Goal: Book appointment/travel/reservation

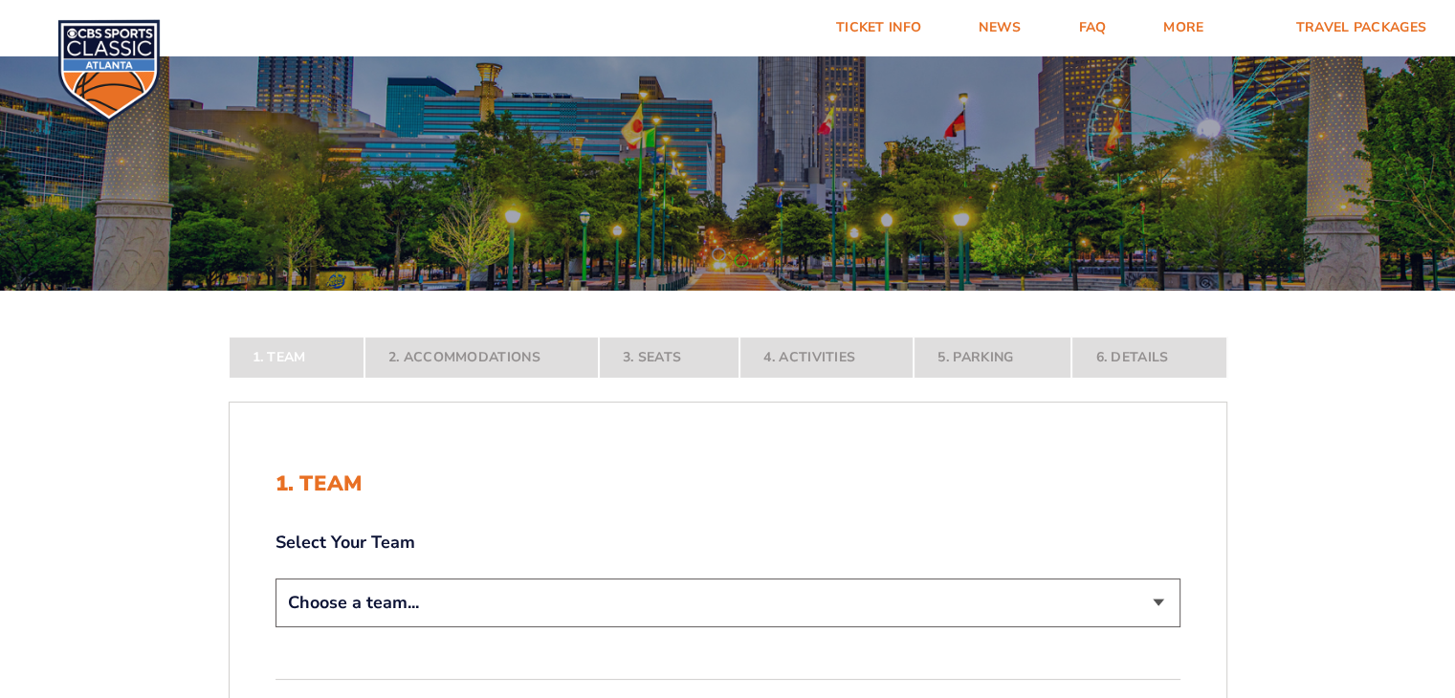
scroll to position [191, 0]
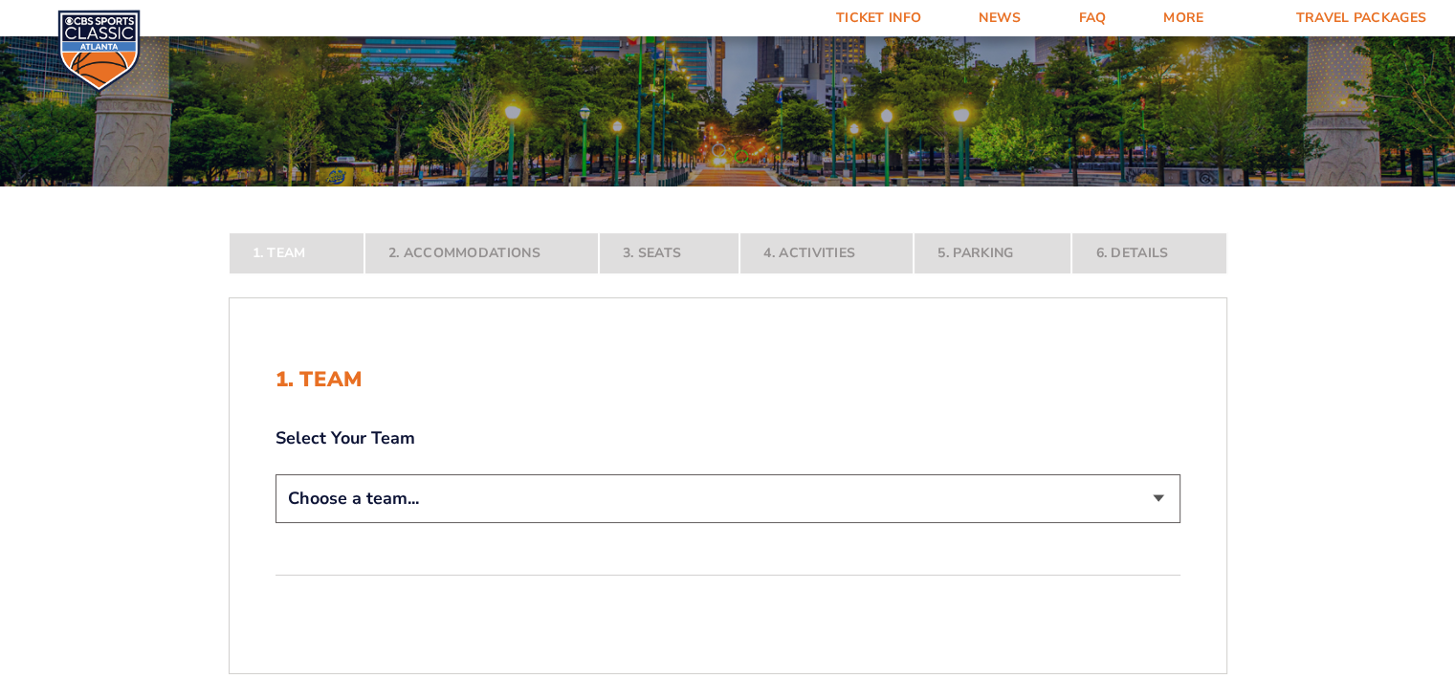
click at [626, 489] on select "Choose a team... [US_STATE] Wildcats [US_STATE] State Buckeyes [US_STATE] Tar H…" at bounding box center [727, 498] width 905 height 49
select select "12956"
click at [275, 523] on select "Choose a team... [US_STATE] Wildcats [US_STATE] State Buckeyes [US_STATE] Tar H…" at bounding box center [727, 498] width 905 height 49
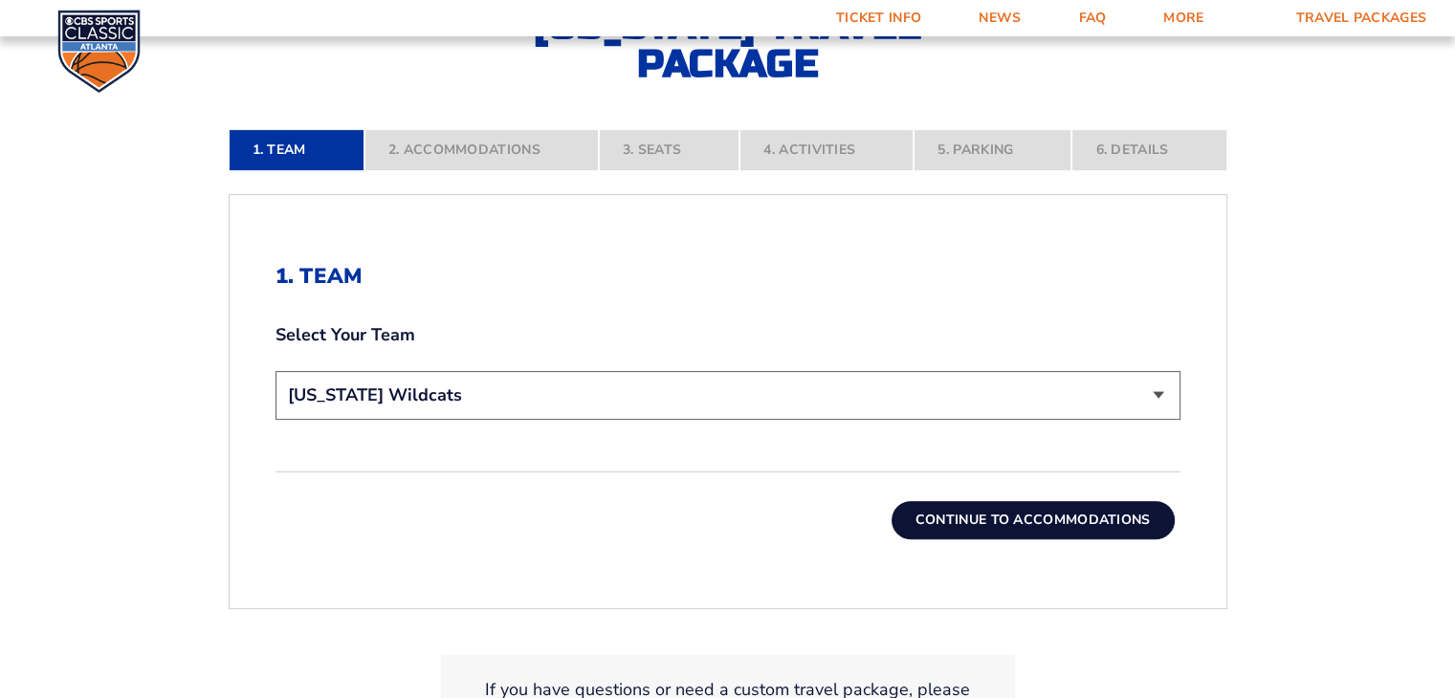
scroll to position [478, 0]
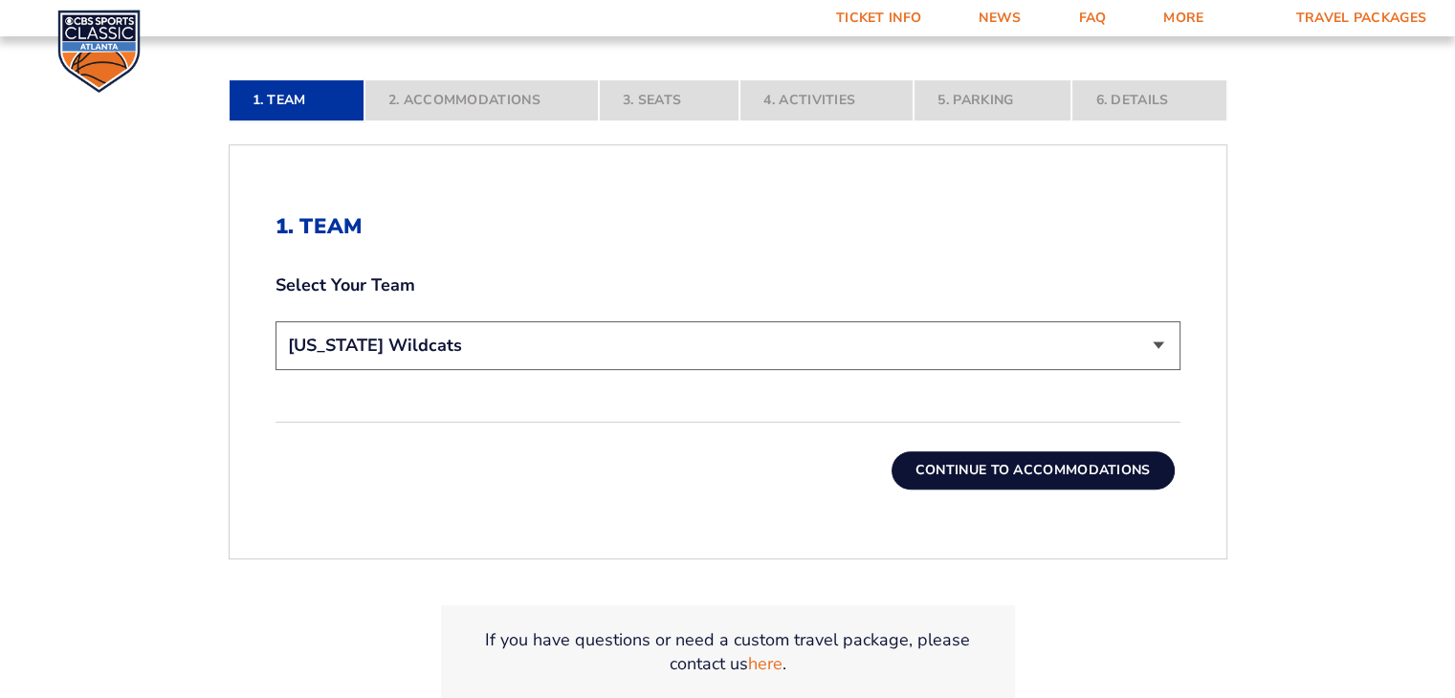
click at [1021, 464] on button "Continue To Accommodations" at bounding box center [1033, 471] width 283 height 38
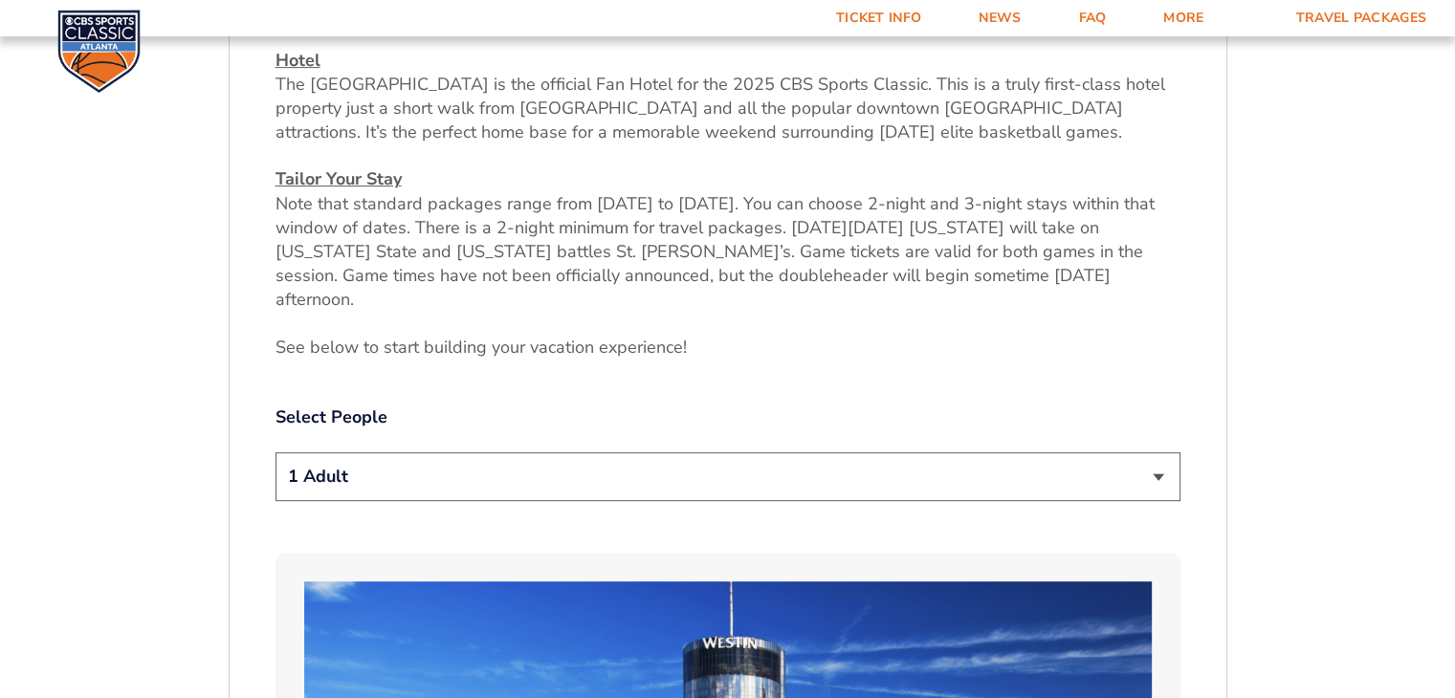
scroll to position [807, 0]
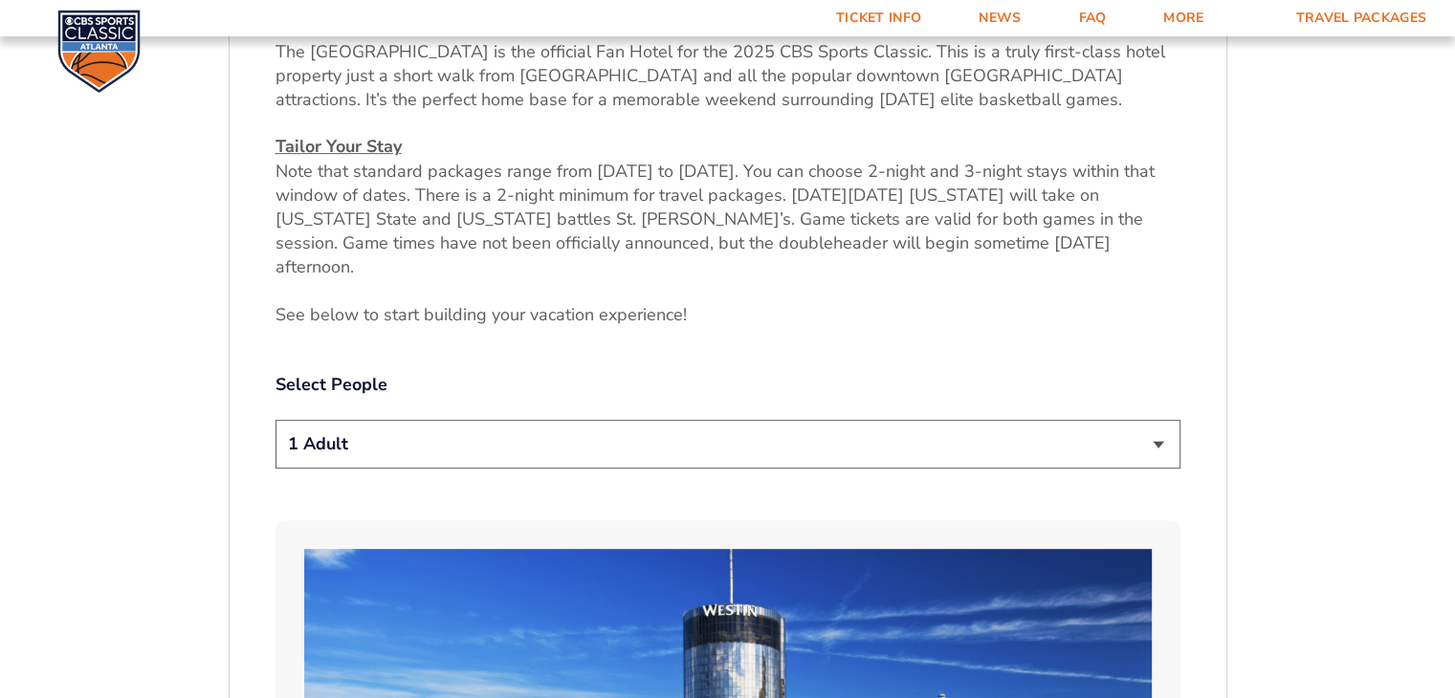
click at [1151, 420] on select "1 Adult 2 Adults 3 Adults 4 Adults 2 Adults + 1 Child 2 Adults + 2 Children 2 A…" at bounding box center [727, 444] width 905 height 49
select select "2 Adults + 2 Children"
click at [275, 420] on select "1 Adult 2 Adults 3 Adults 4 Adults 2 Adults + 1 Child 2 Adults + 2 Children 2 A…" at bounding box center [727, 444] width 905 height 49
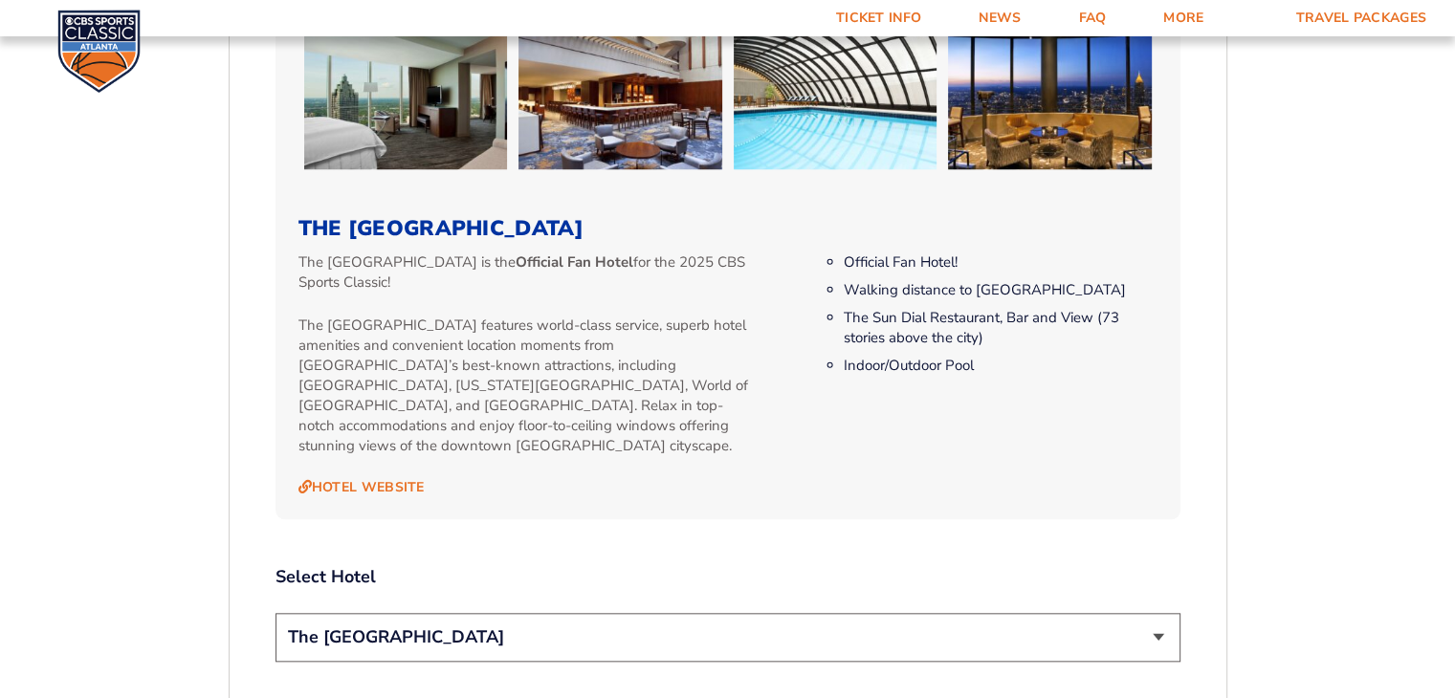
scroll to position [1860, 0]
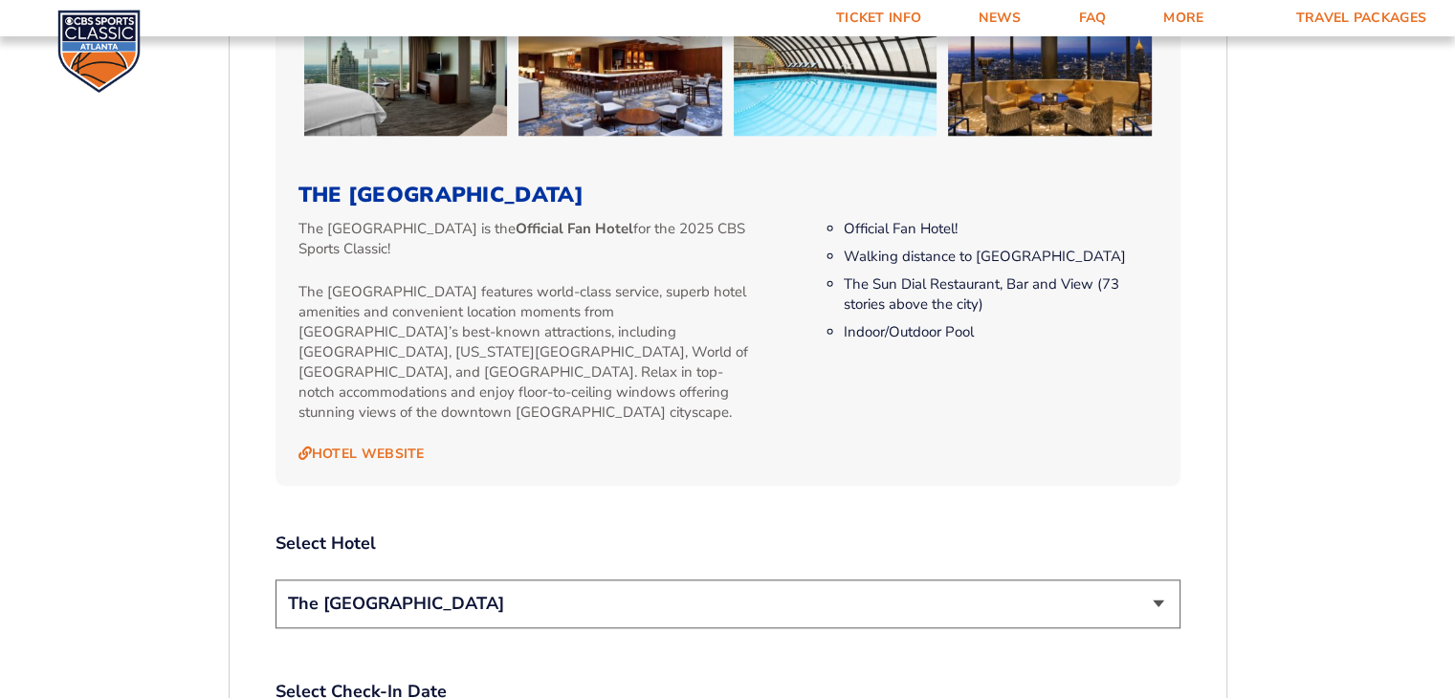
click at [1081, 580] on select "The [GEOGRAPHIC_DATA]" at bounding box center [727, 604] width 905 height 49
click at [1032, 455] on div "2. Accommodations We look forward to seeing you in [GEOGRAPHIC_DATA] for the 20…" at bounding box center [727, 175] width 905 height 2685
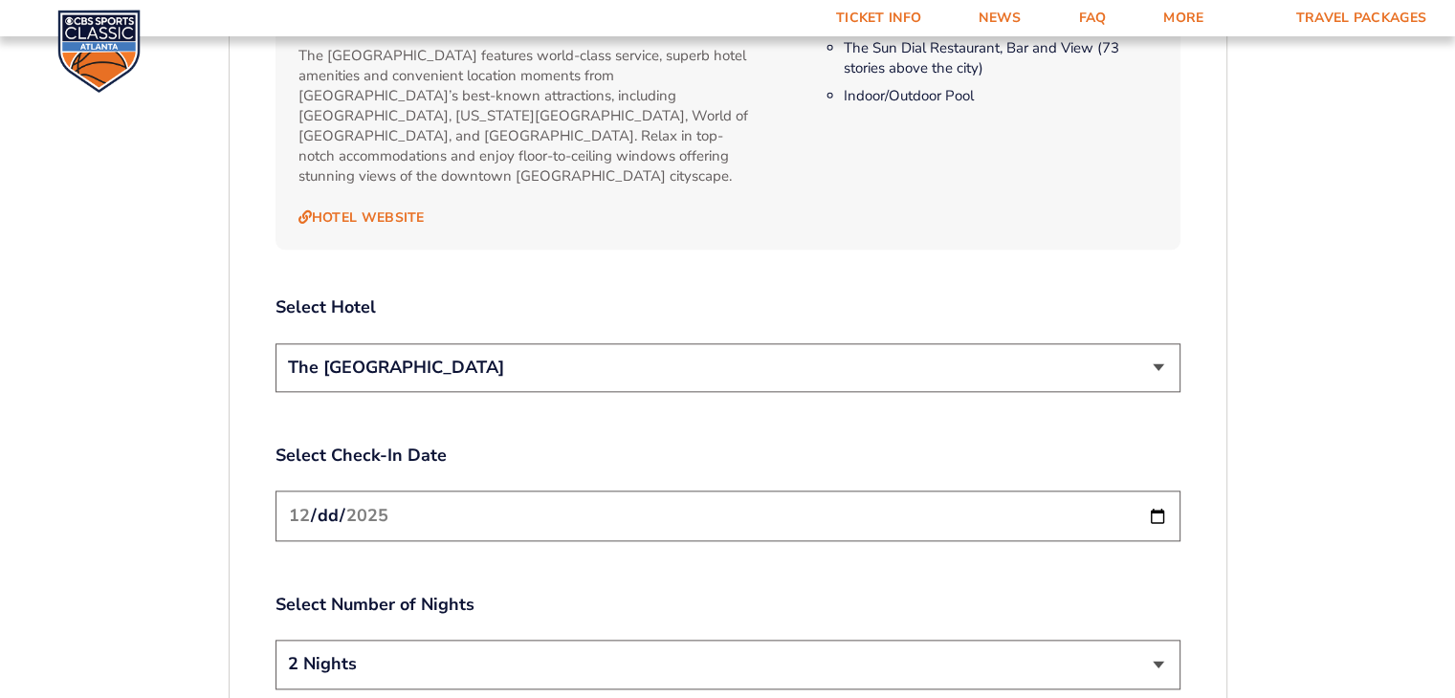
scroll to position [2147, 0]
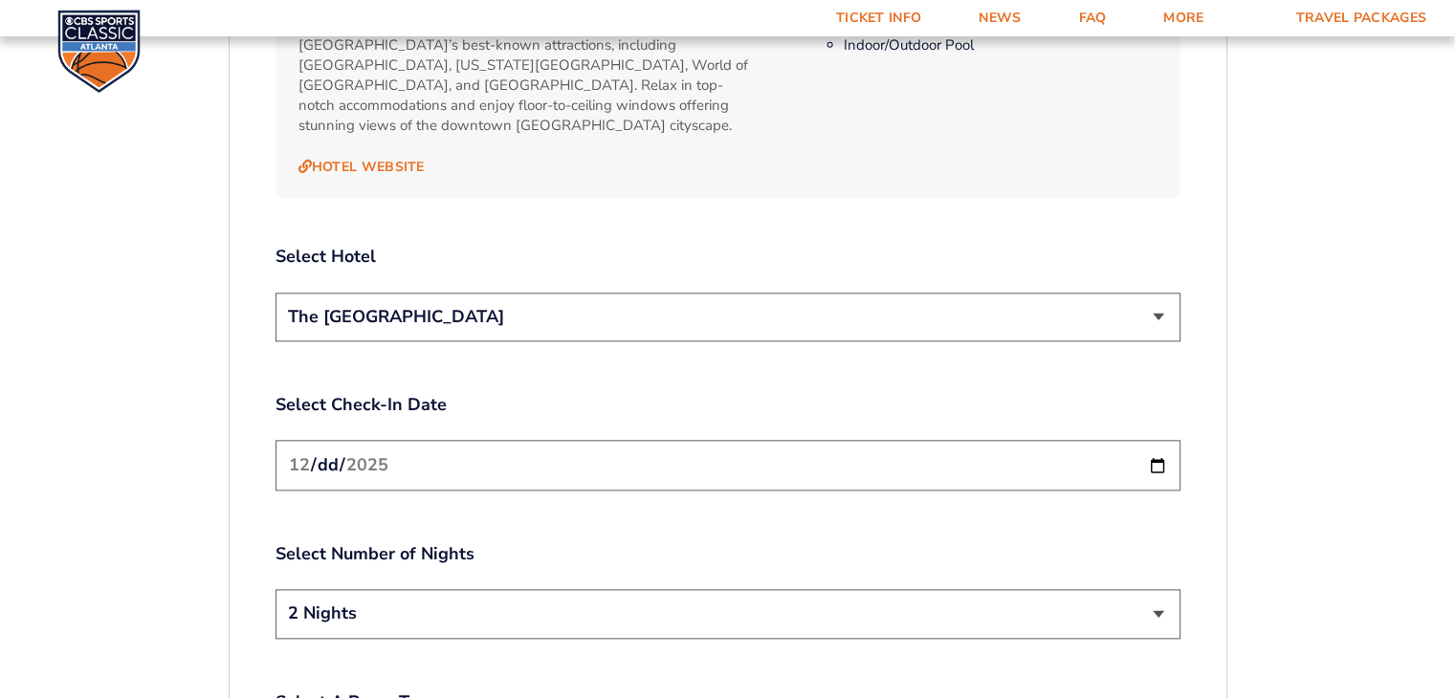
click at [1159, 440] on input "[DATE]" at bounding box center [727, 465] width 905 height 51
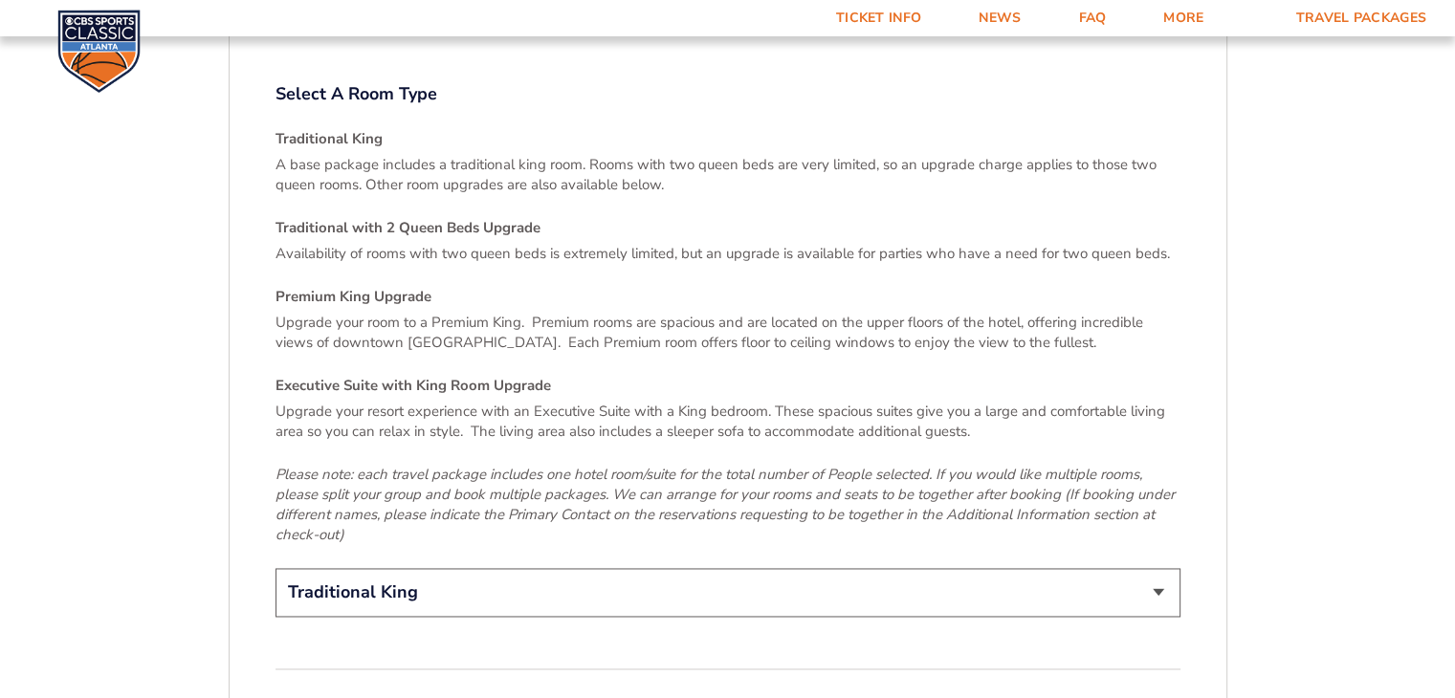
scroll to position [2720, 0]
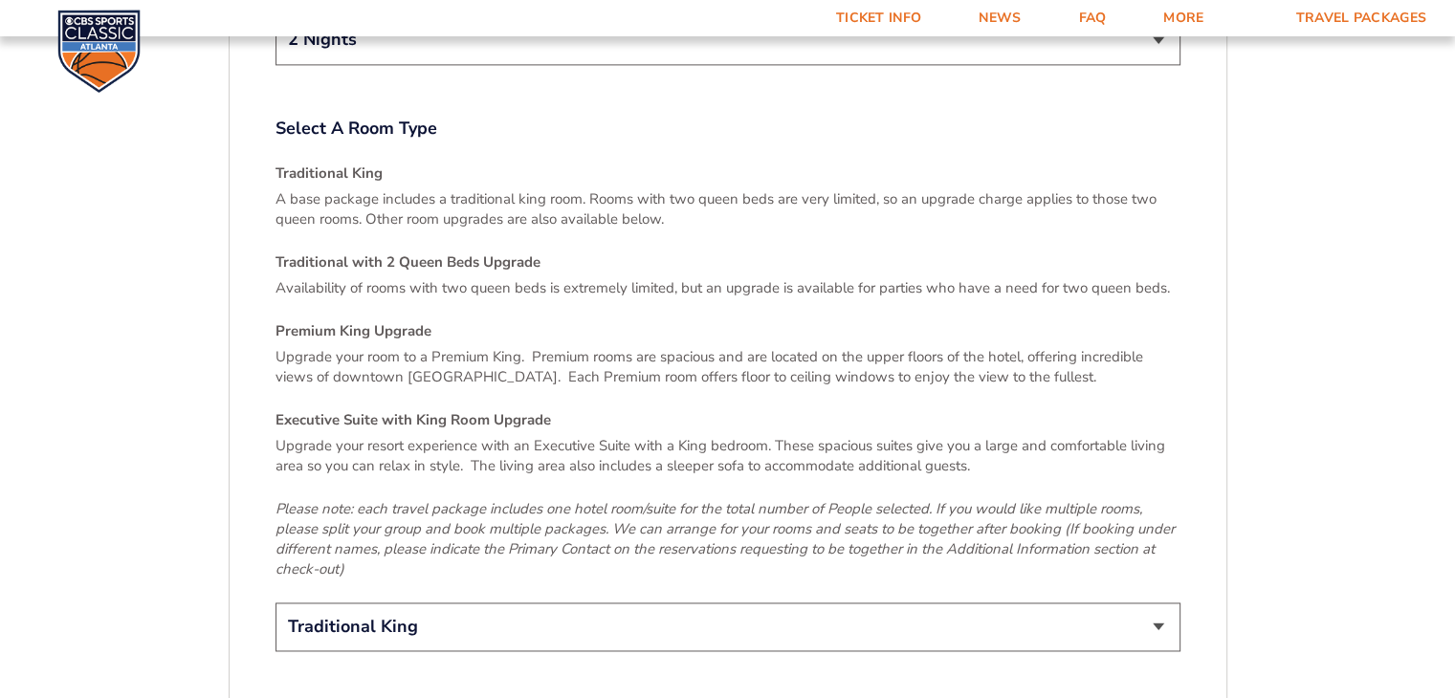
click at [573, 603] on select "Traditional King Traditional with 2 Queen Beds Upgrade (+$45 per night) Premium…" at bounding box center [727, 627] width 905 height 49
select select "Traditional with 2 Queen Beds Upgrade"
click at [275, 603] on select "Traditional King Traditional with 2 Queen Beds Upgrade (+$45 per night) Premium…" at bounding box center [727, 627] width 905 height 49
click at [634, 499] on em "Please note: each travel package includes one hotel room/suite for the total nu…" at bounding box center [724, 538] width 899 height 79
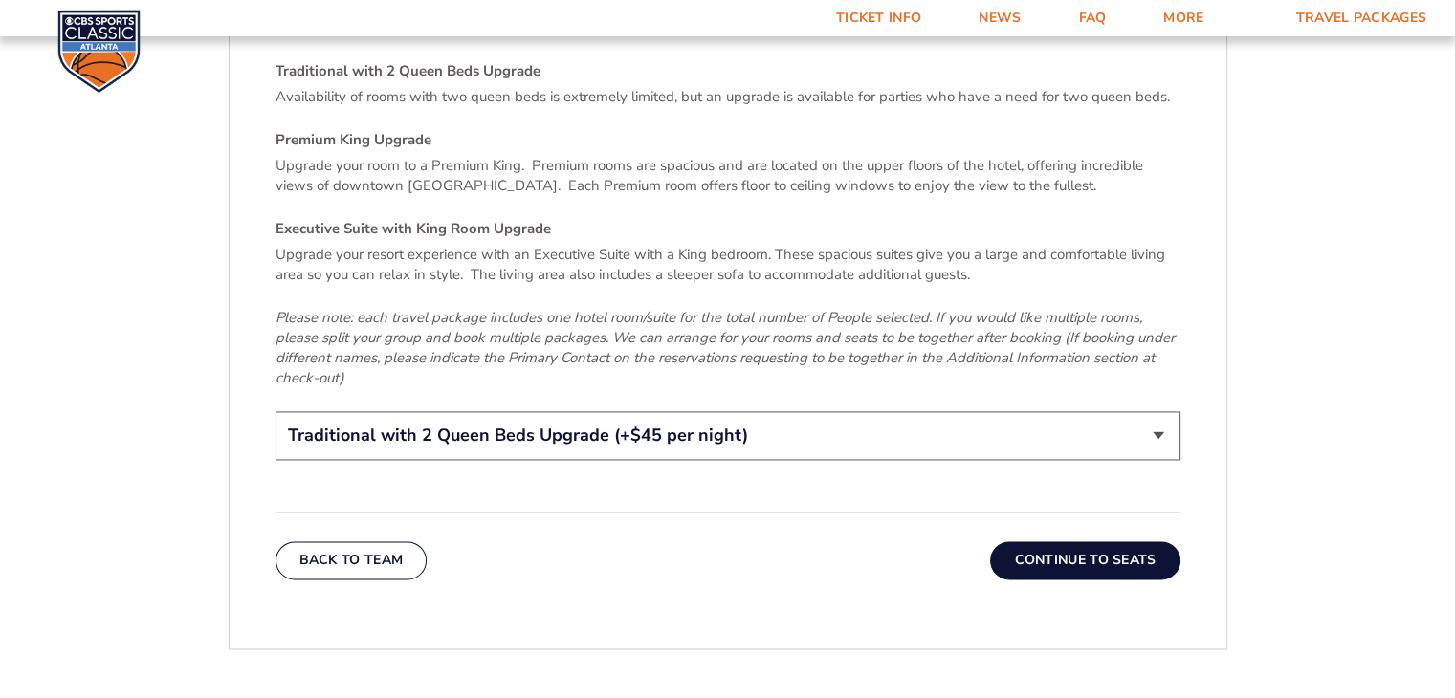
click at [1081, 541] on button "Continue To Seats" at bounding box center [1084, 560] width 189 height 38
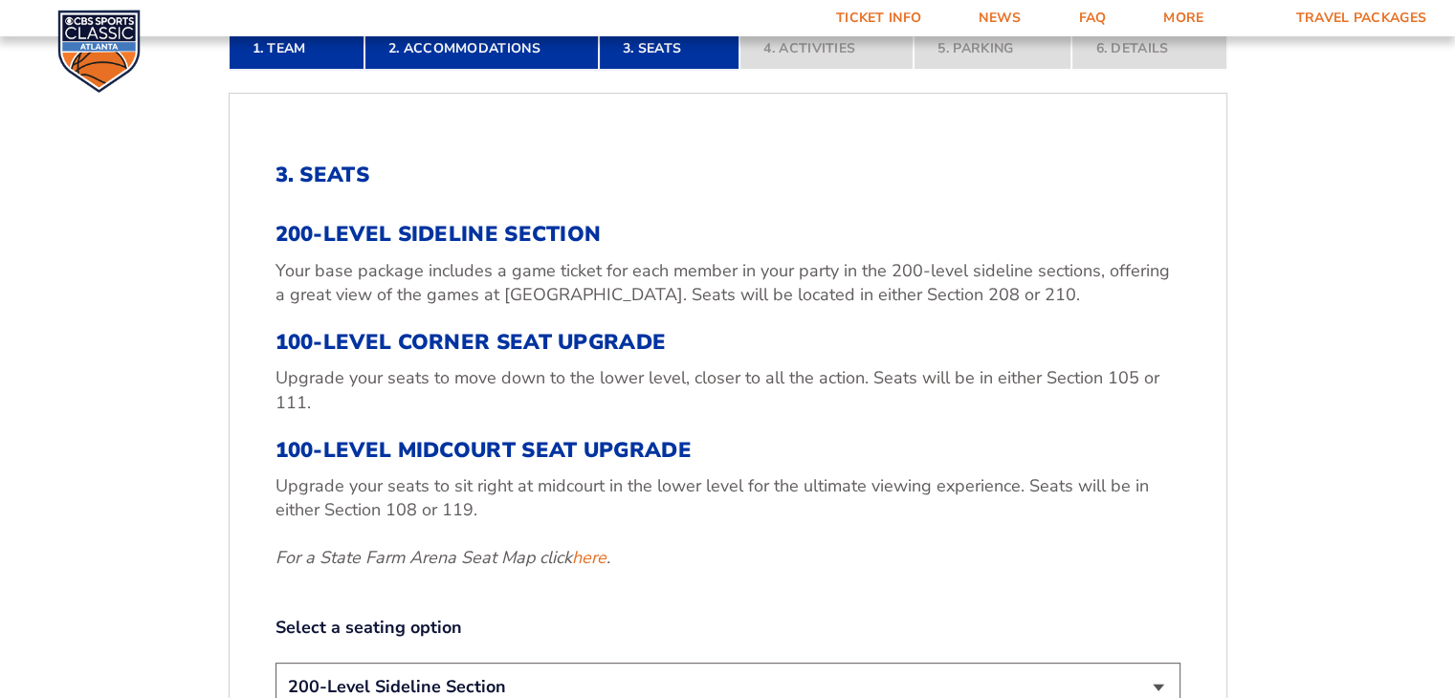
scroll to position [616, 0]
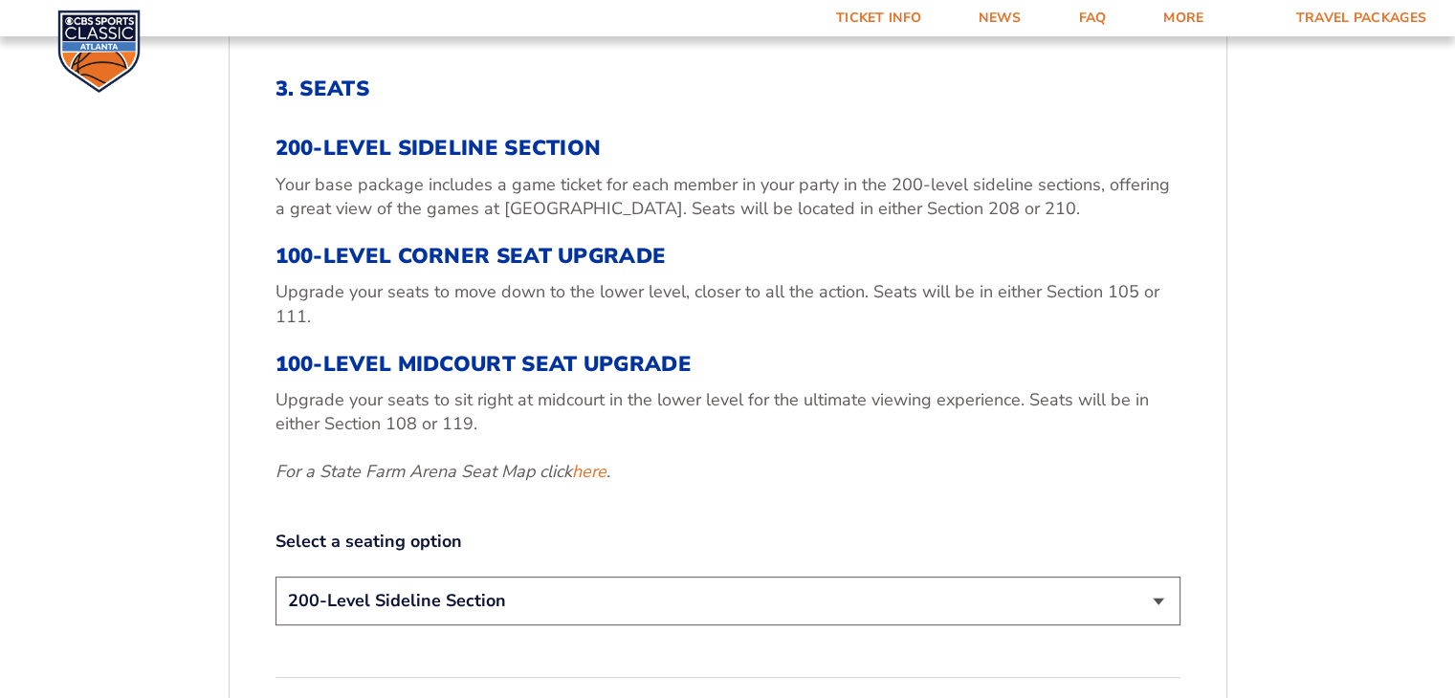
click at [658, 598] on select "200-Level Sideline Section 100-Level Corner Seat Upgrade (+$120 per person) 100…" at bounding box center [727, 601] width 905 height 49
click at [275, 577] on select "200-Level Sideline Section 100-Level Corner Seat Upgrade (+$120 per person) 100…" at bounding box center [727, 601] width 905 height 49
click at [602, 483] on div "3. Seats 200-Level Sideline Section Your base package includes a game ticket fo…" at bounding box center [727, 354] width 905 height 555
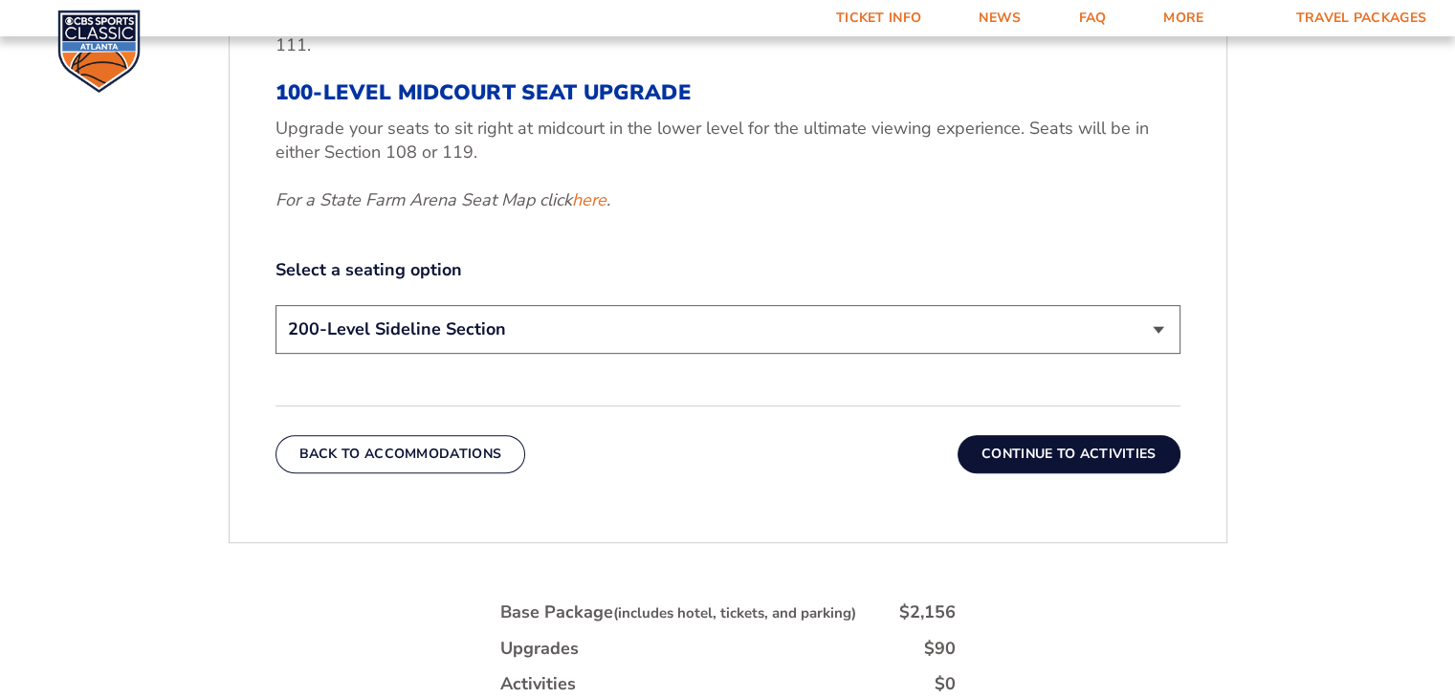
scroll to position [903, 0]
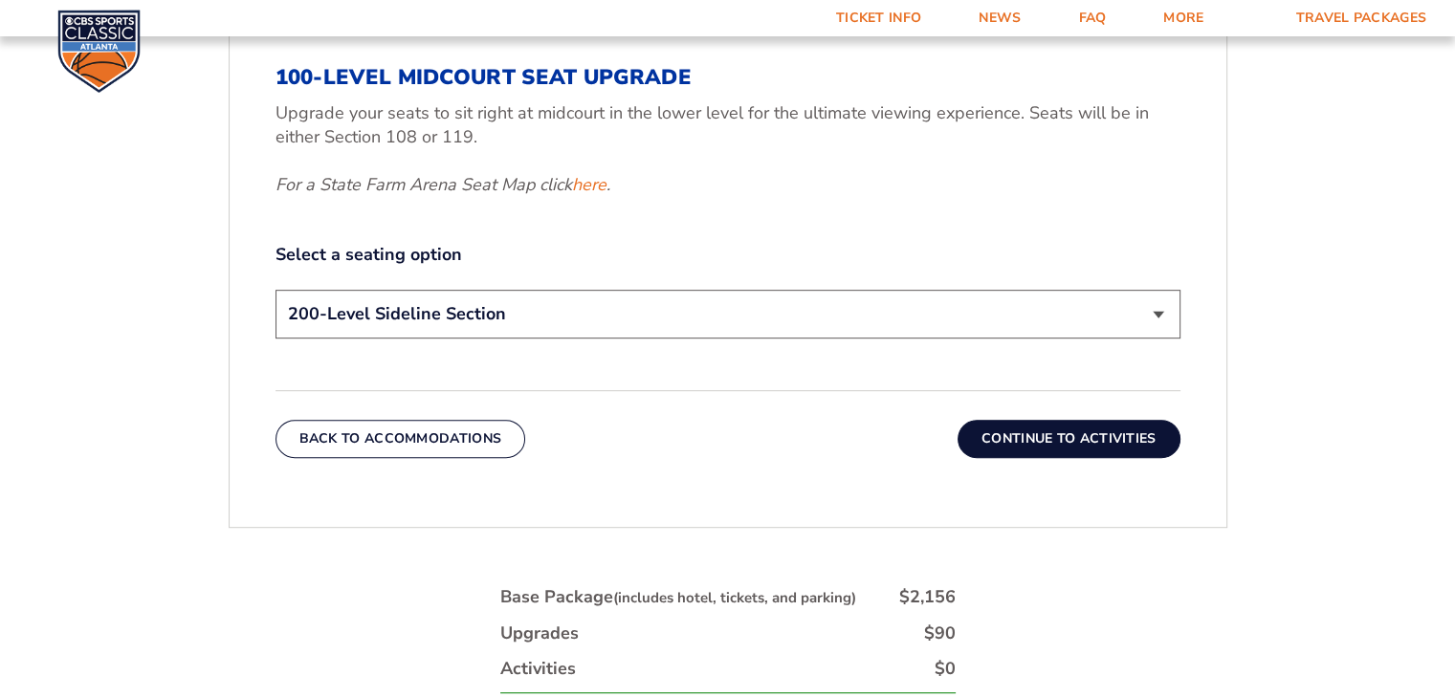
click at [1068, 434] on button "Continue To Activities" at bounding box center [1069, 439] width 223 height 38
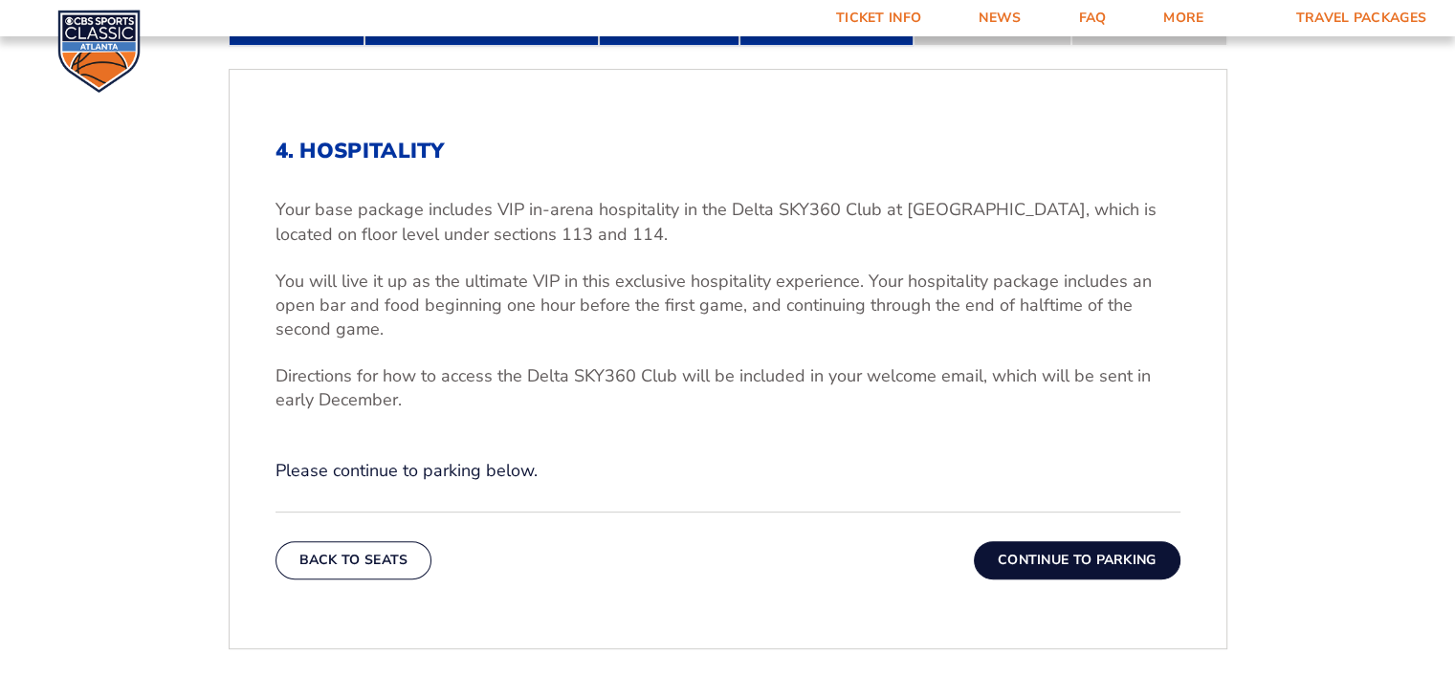
scroll to position [616, 0]
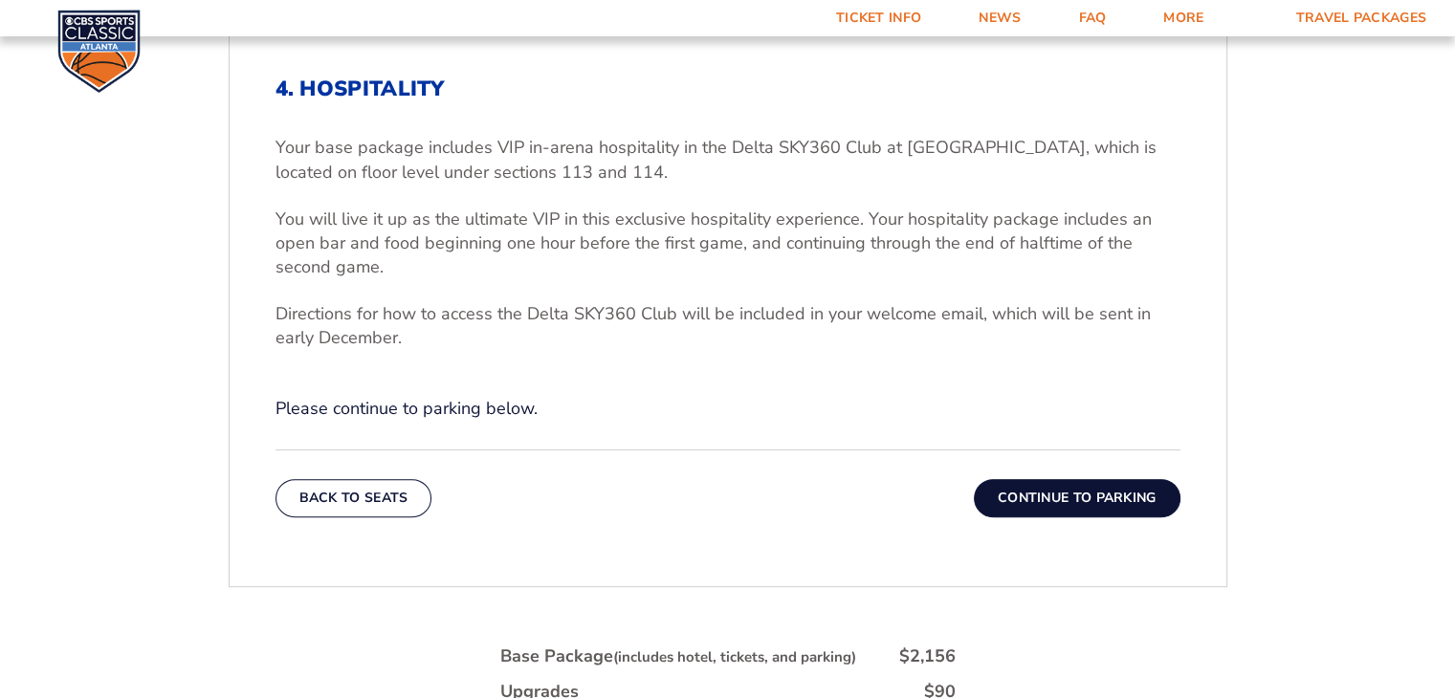
click at [1094, 505] on button "Continue To Parking" at bounding box center [1077, 498] width 207 height 38
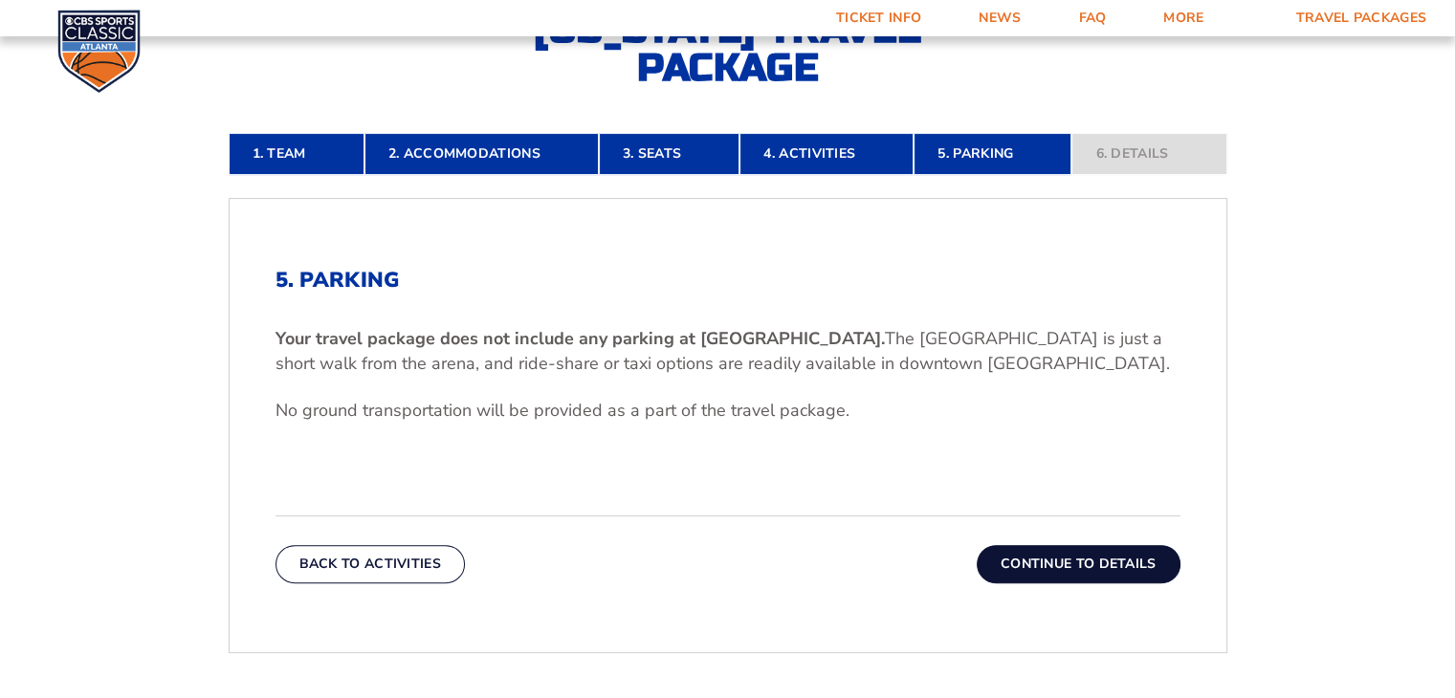
scroll to position [520, 0]
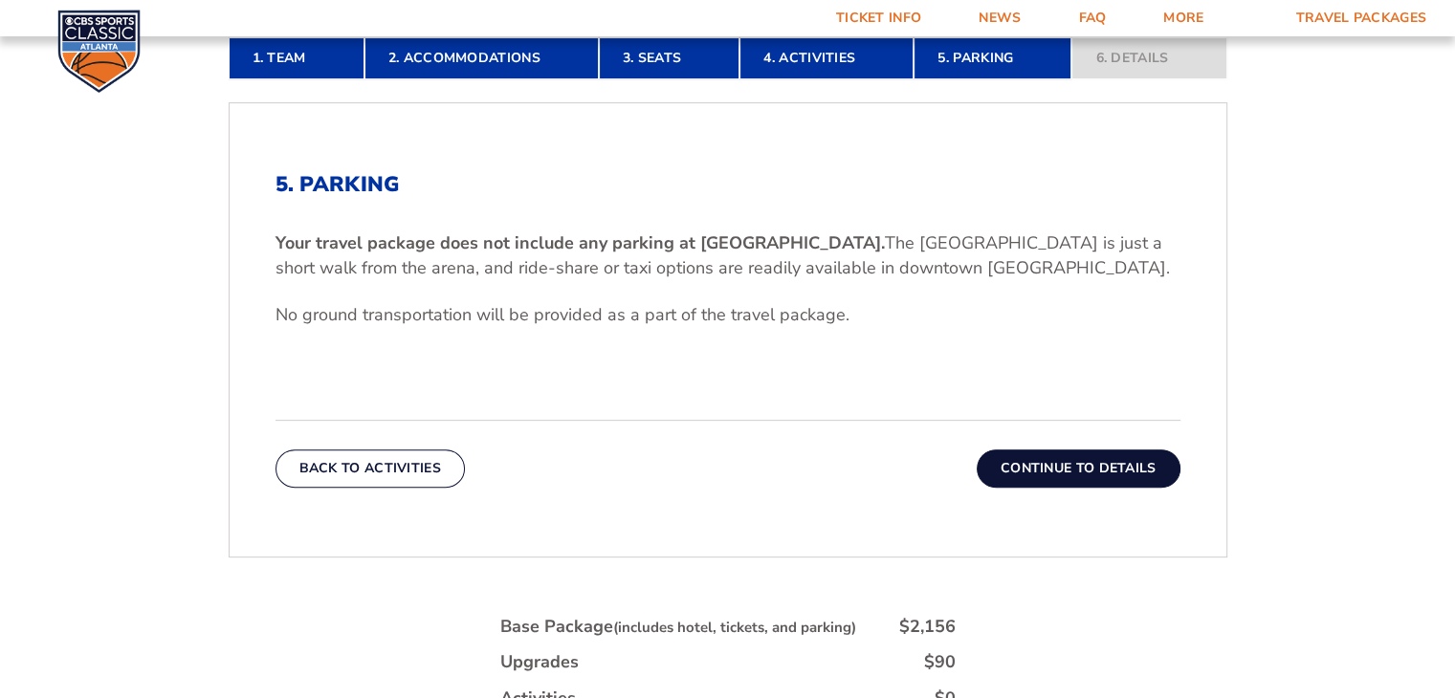
click at [1114, 469] on button "Continue To Details" at bounding box center [1079, 469] width 204 height 38
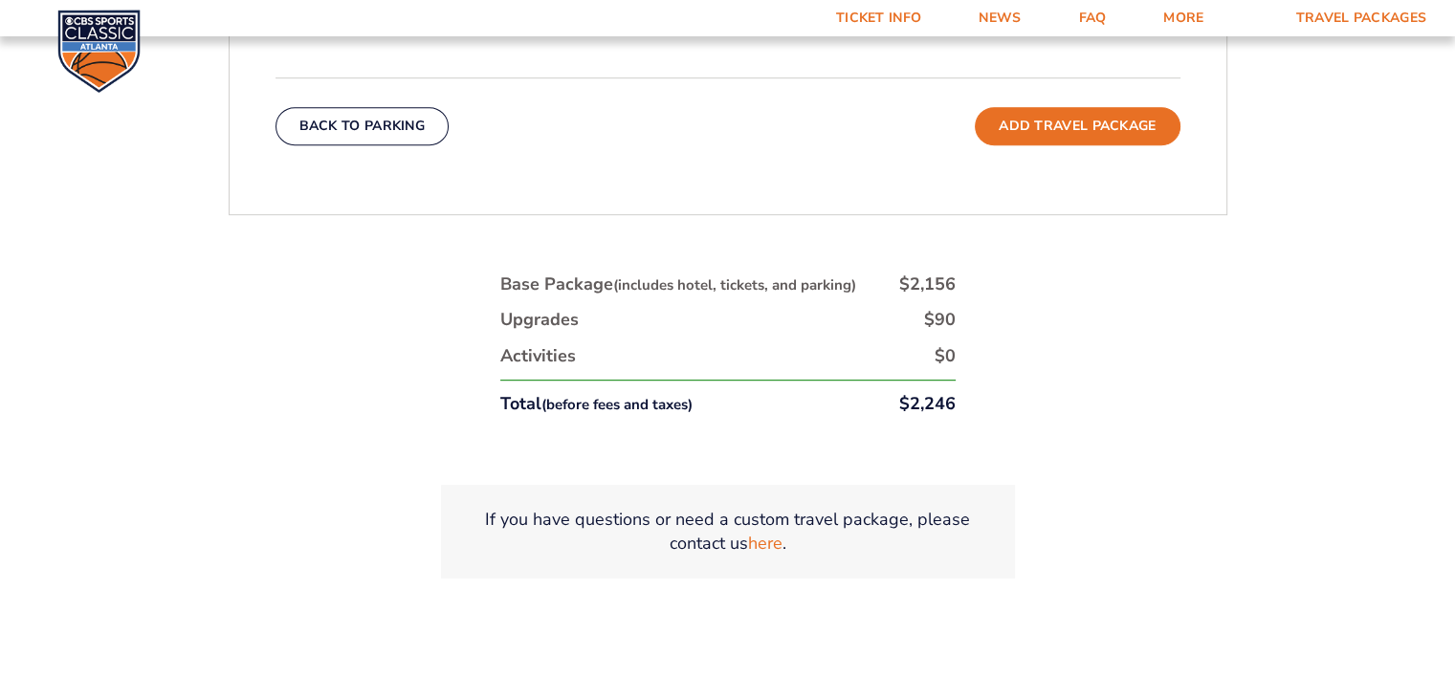
scroll to position [999, 0]
